Goal: Information Seeking & Learning: Understand process/instructions

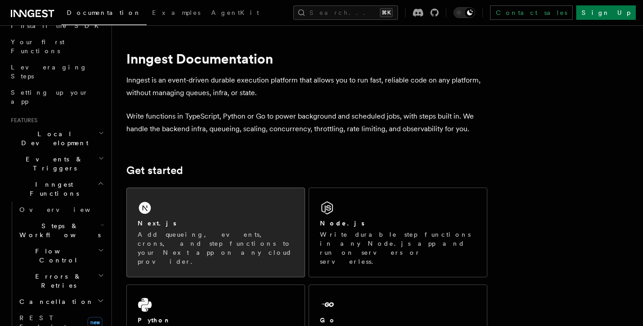
scroll to position [39, 0]
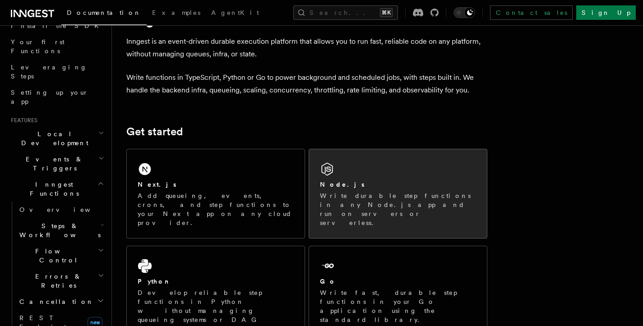
click at [364, 173] on div "Node.js Write durable step functions in any Node.js app and run on servers or s…" at bounding box center [398, 193] width 178 height 89
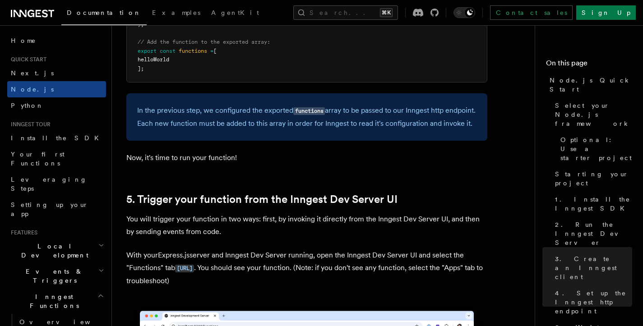
scroll to position [1854, 0]
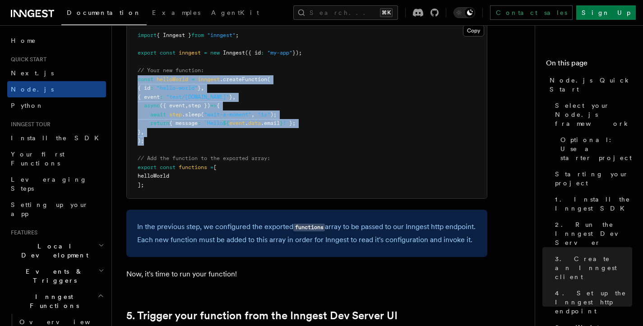
drag, startPoint x: 161, startPoint y: 136, endPoint x: 129, endPoint y: 70, distance: 73.1
click at [129, 70] on pre "import { Inngest } from "inngest" ; export const inngest = new Inngest ({ id : …" at bounding box center [307, 110] width 360 height 177
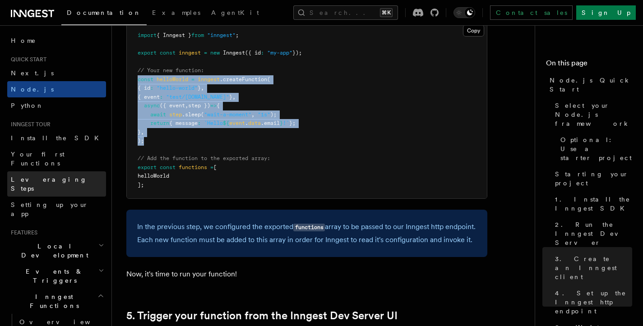
click at [60, 172] on link "Leveraging Steps" at bounding box center [56, 184] width 99 height 25
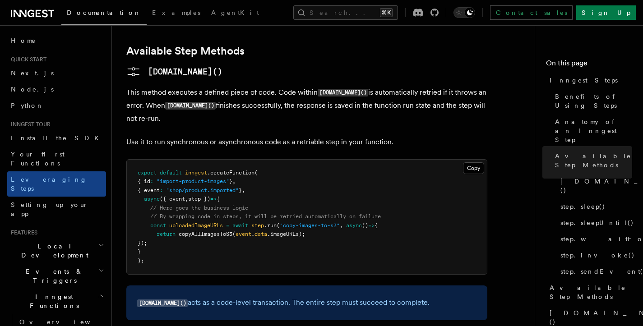
scroll to position [760, 0]
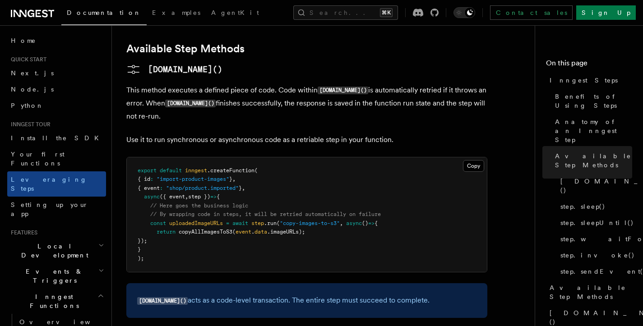
drag, startPoint x: 202, startPoint y: 179, endPoint x: 136, endPoint y: 140, distance: 76.7
click at [136, 158] on pre "export default inngest .createFunction ( { id : "import-product-images" } , { e…" at bounding box center [307, 215] width 360 height 115
click at [139, 203] on span at bounding box center [144, 206] width 13 height 6
